Goal: Transaction & Acquisition: Purchase product/service

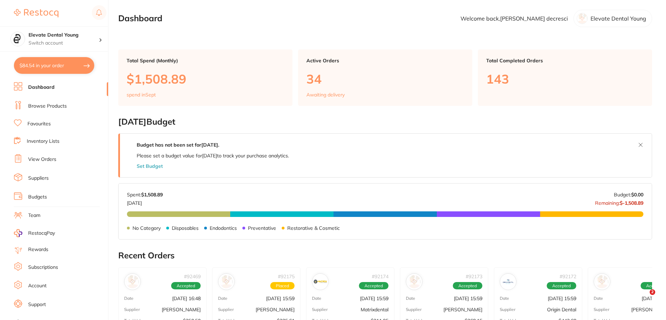
click at [59, 110] on li "Browse Products" at bounding box center [61, 106] width 94 height 10
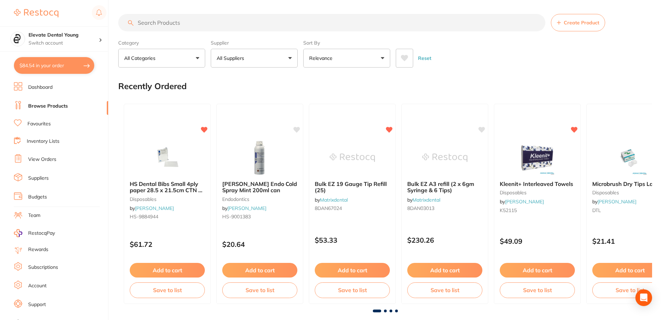
click at [177, 24] on input "search" at bounding box center [331, 22] width 427 height 17
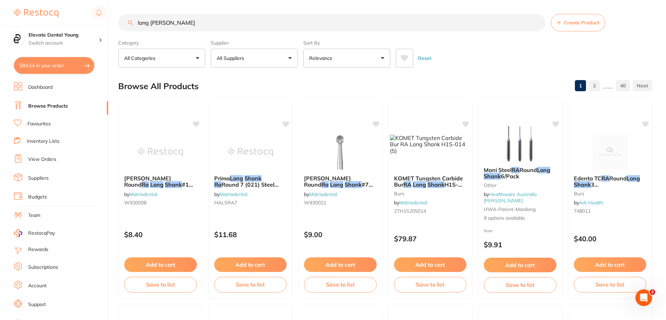
type input "long [PERSON_NAME]"
click at [261, 61] on button "All Suppliers" at bounding box center [254, 58] width 87 height 19
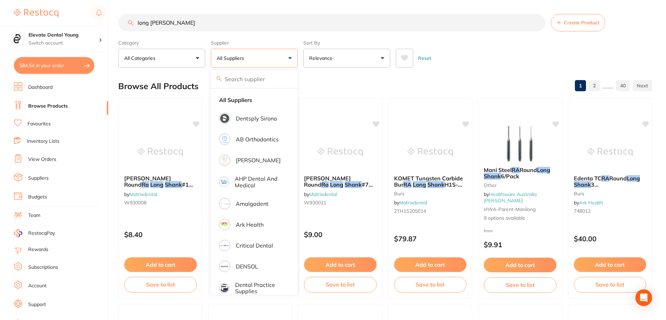
click at [266, 57] on button "All Suppliers" at bounding box center [254, 58] width 87 height 19
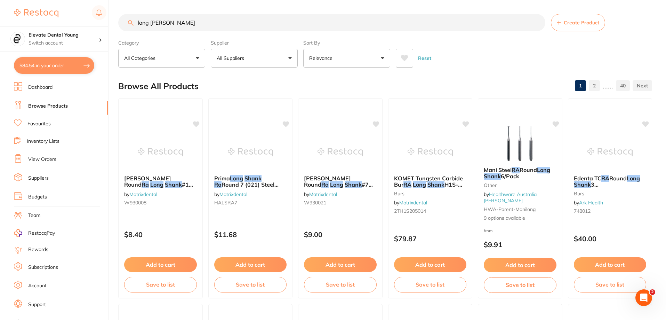
click at [266, 57] on button "All Suppliers" at bounding box center [254, 58] width 87 height 19
type input "orig"
click at [258, 116] on p "Origin Dental" at bounding box center [253, 118] width 34 height 6
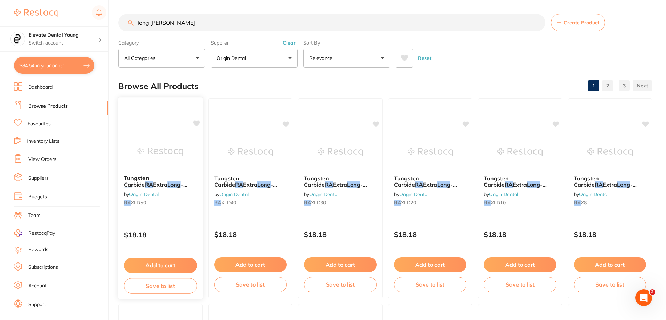
click at [158, 159] on img at bounding box center [161, 151] width 46 height 35
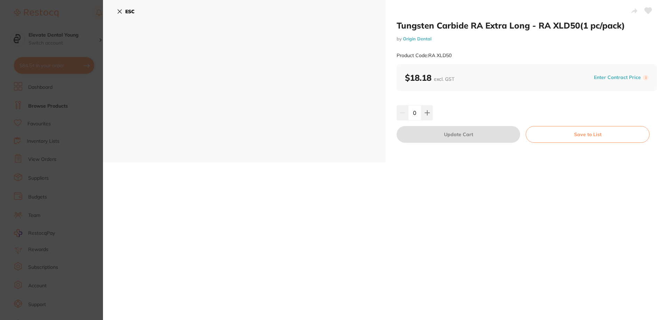
click at [121, 12] on icon at bounding box center [120, 12] width 6 height 6
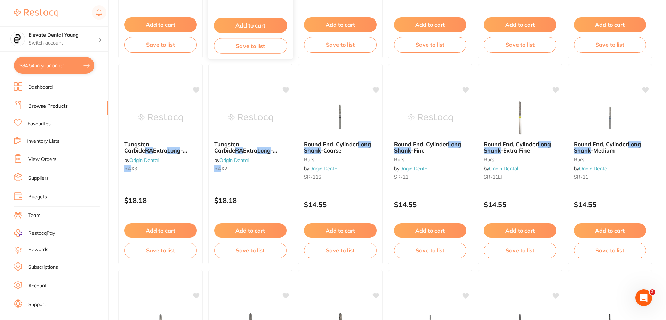
scroll to position [453, 0]
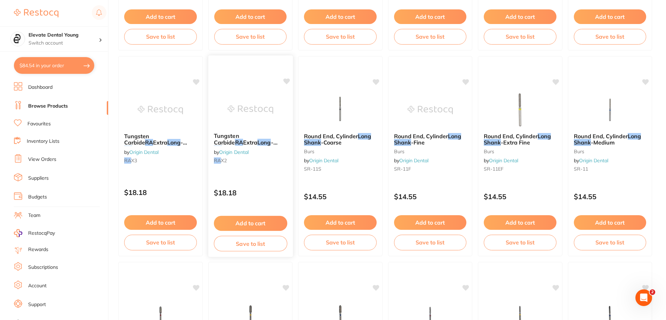
click at [263, 123] on img at bounding box center [251, 109] width 46 height 35
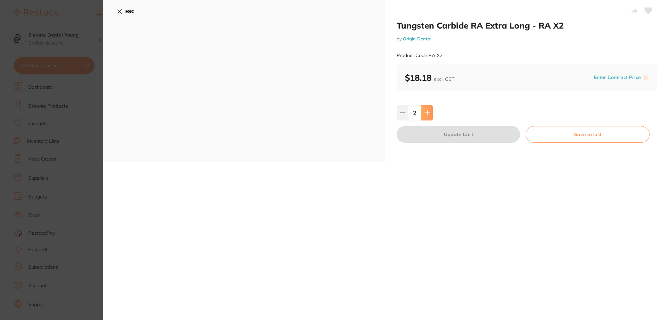
click at [426, 115] on icon at bounding box center [428, 113] width 6 height 6
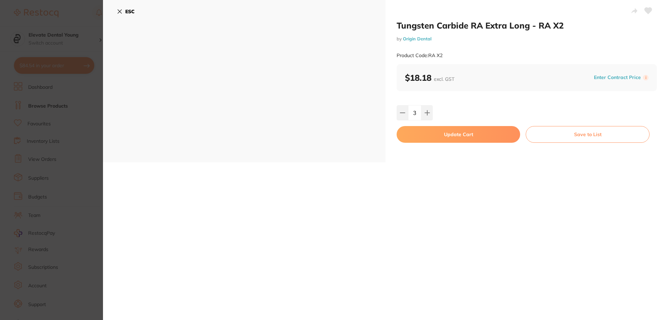
click at [408, 113] on input "3" at bounding box center [414, 112] width 13 height 15
click at [401, 113] on icon at bounding box center [403, 113] width 6 height 6
click at [427, 107] on button at bounding box center [426, 112] width 11 height 15
type input "2"
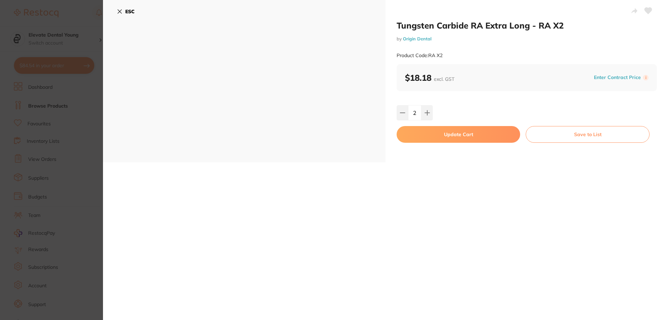
click at [468, 137] on button "Update Cart" at bounding box center [459, 134] width 124 height 17
